Goal: Task Accomplishment & Management: Manage account settings

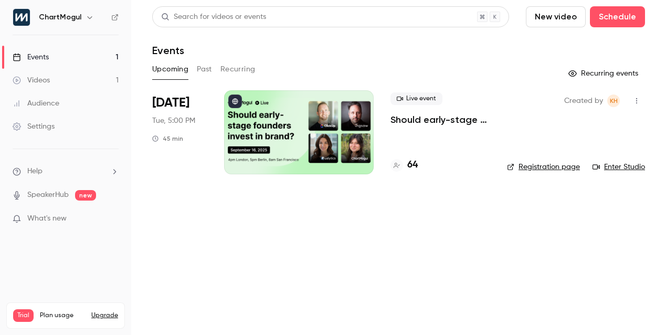
click at [45, 123] on div "Settings" at bounding box center [34, 126] width 42 height 10
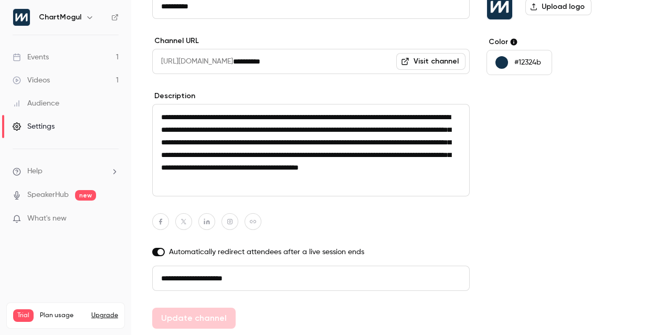
click at [65, 18] on h6 "ChartMogul" at bounding box center [60, 17] width 43 height 10
click at [54, 219] on span "What's new" at bounding box center [46, 218] width 39 height 11
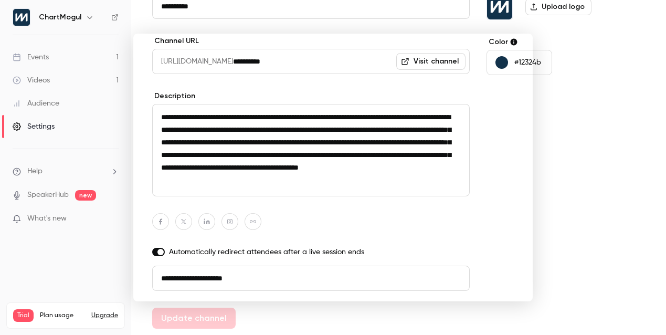
click at [54, 219] on div at bounding box center [333, 167] width 666 height 335
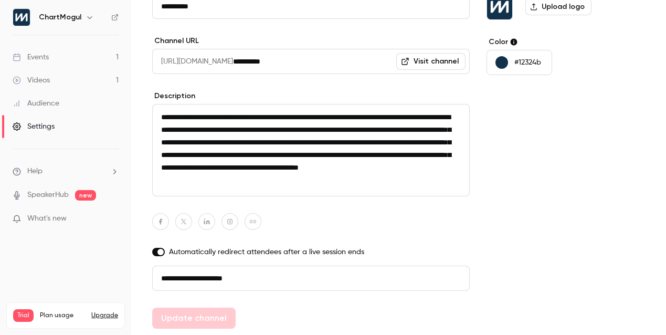
click at [71, 14] on h6 "ChartMogul" at bounding box center [60, 17] width 43 height 10
click at [86, 16] on icon "button" at bounding box center [90, 17] width 8 height 8
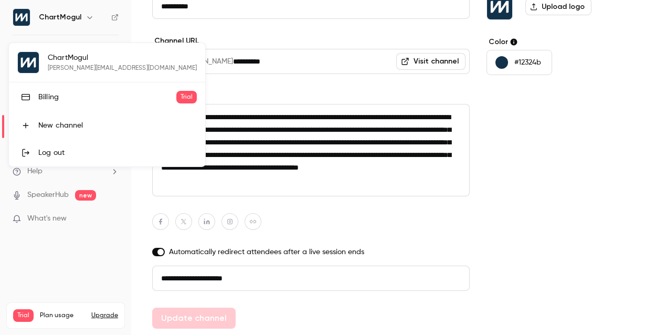
click at [44, 102] on div "Billing" at bounding box center [107, 97] width 138 height 10
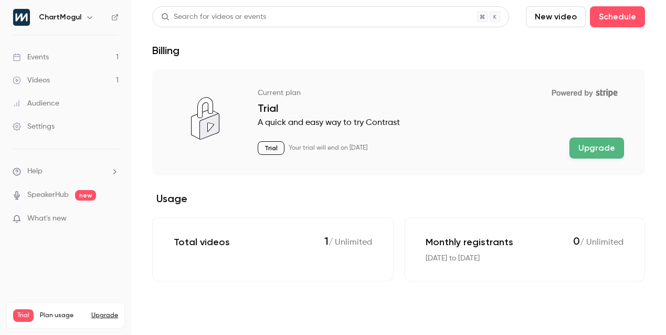
click at [43, 126] on div "Settings" at bounding box center [34, 126] width 42 height 10
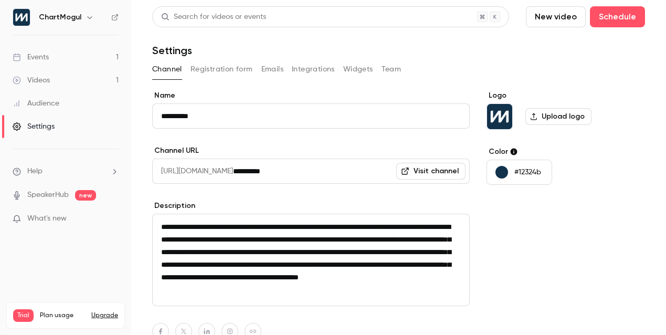
click at [396, 68] on button "Team" at bounding box center [392, 69] width 20 height 17
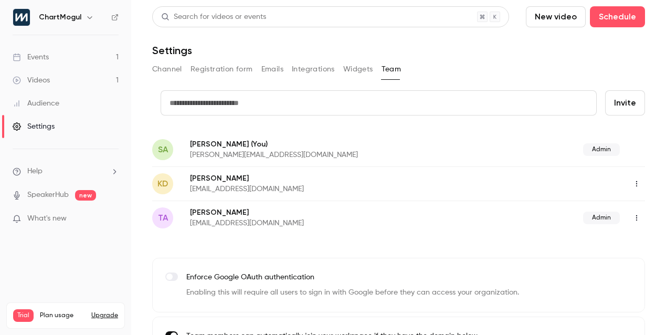
click at [240, 102] on input "text" at bounding box center [379, 102] width 436 height 25
drag, startPoint x: 240, startPoint y: 102, endPoint x: 260, endPoint y: 102, distance: 19.4
click at [240, 102] on input "text" at bounding box center [379, 102] width 436 height 25
type input "**********"
click at [559, 101] on button "Invite" at bounding box center [625, 102] width 40 height 25
